Goal: Task Accomplishment & Management: Manage account settings

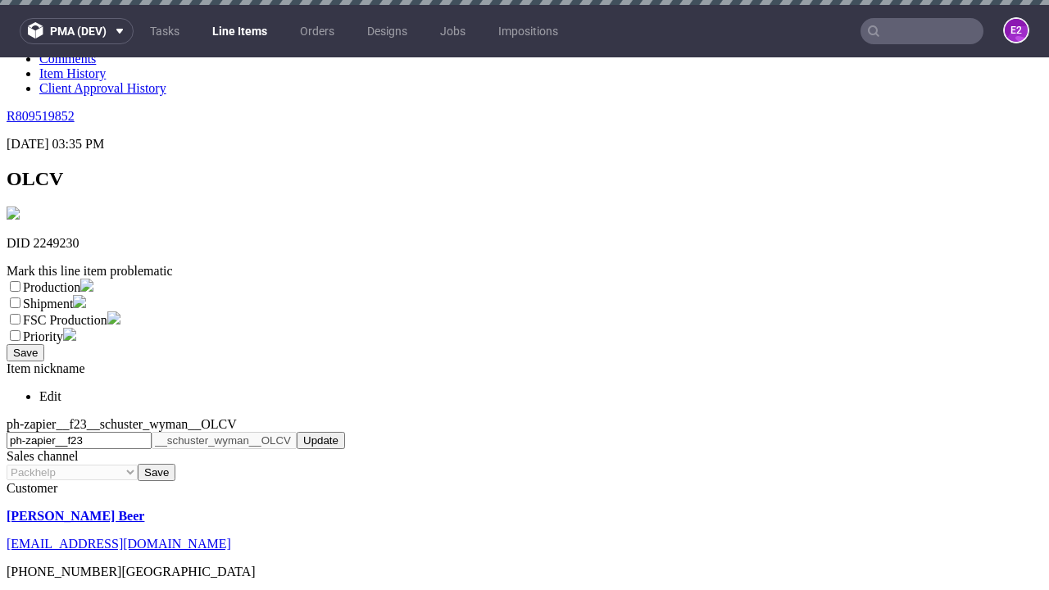
scroll to position [5, 0]
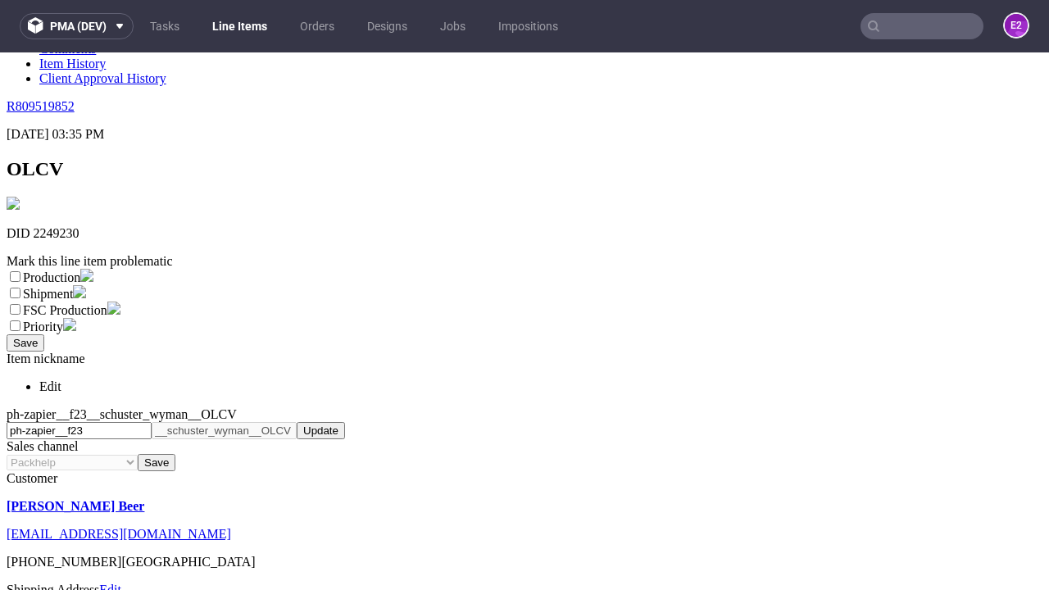
select select "dtp_ca_needed"
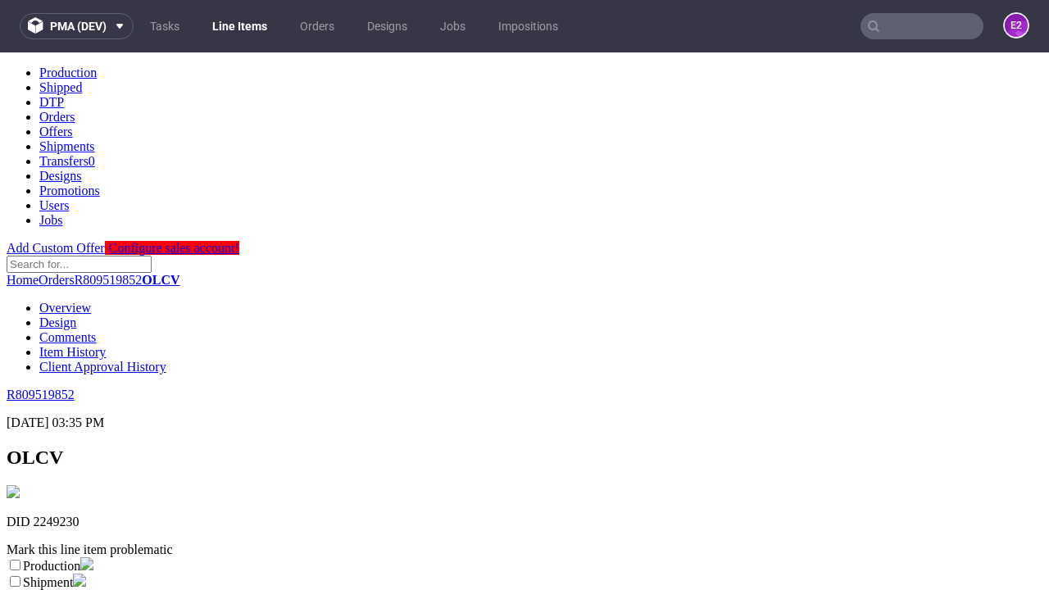
scroll to position [0, 0]
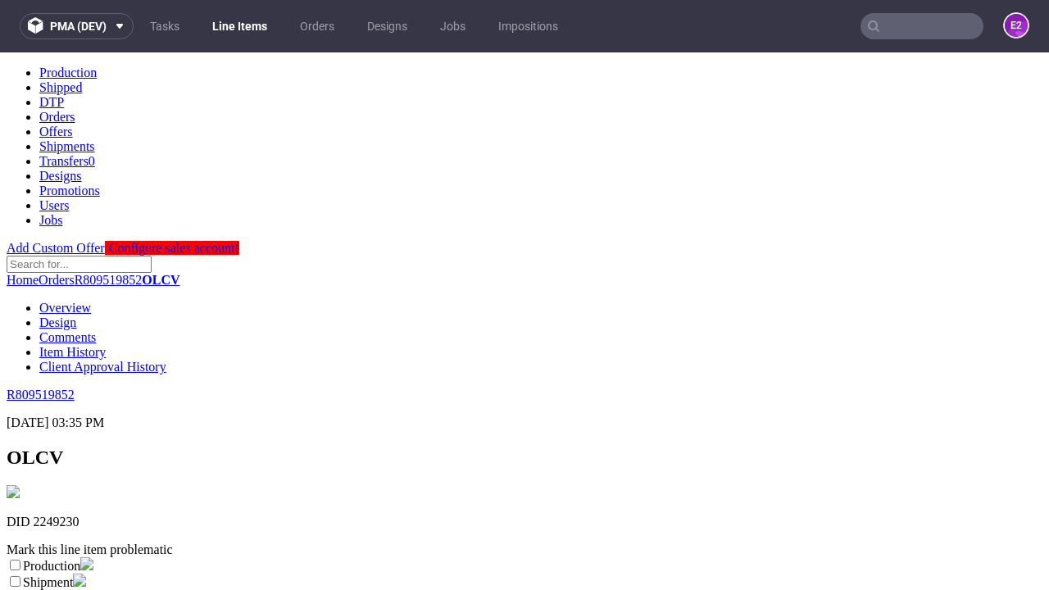
checkbox input "true"
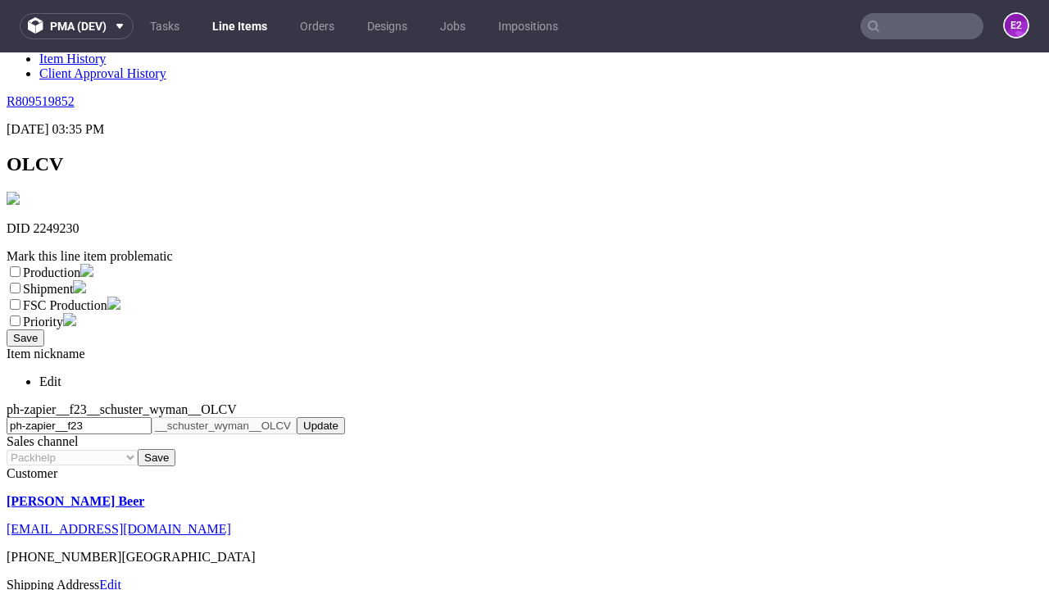
type textarea "test"
